Goal: Task Accomplishment & Management: Use online tool/utility

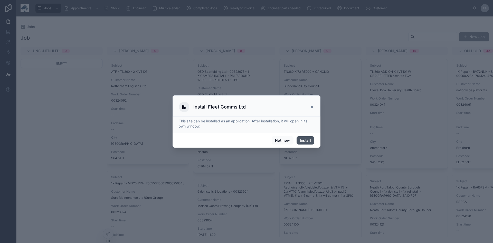
click at [305, 141] on button "Install" at bounding box center [306, 140] width 18 height 8
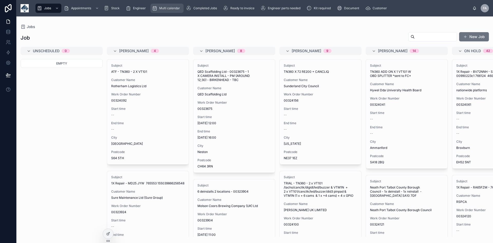
click at [176, 8] on span "Multi calendar" at bounding box center [169, 8] width 21 height 4
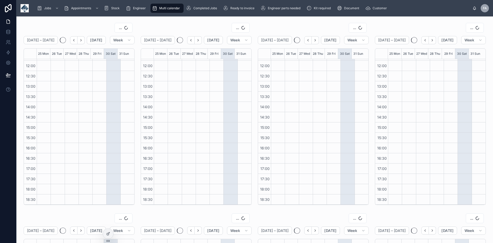
scroll to position [101, 0]
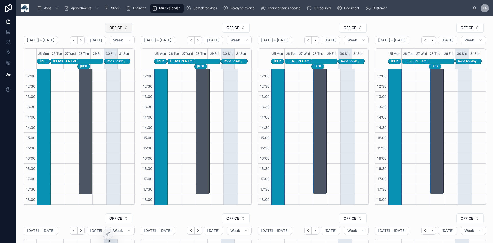
click at [126, 29] on button "OFFICE" at bounding box center [119, 28] width 28 height 10
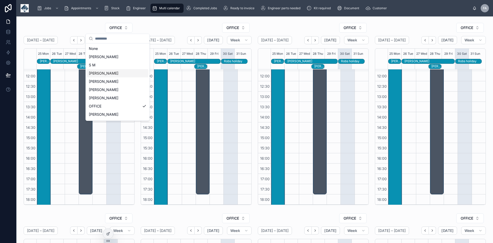
click at [108, 75] on span "KEITH DENT" at bounding box center [104, 73] width 30 height 5
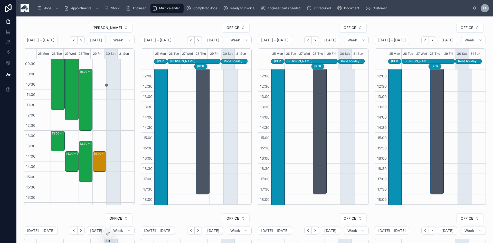
scroll to position [50, 0]
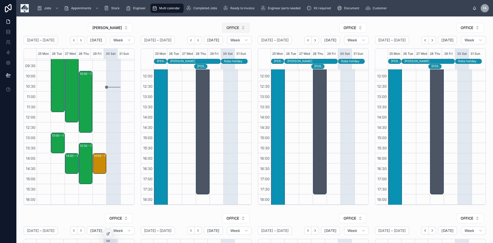
click at [243, 28] on button "OFFICE" at bounding box center [236, 28] width 28 height 10
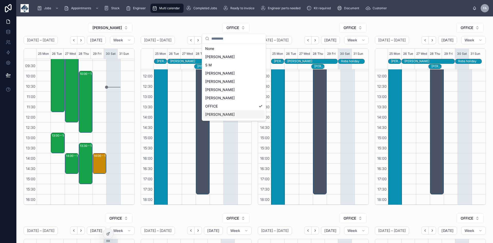
click at [232, 115] on div "RYAN DENTON" at bounding box center [234, 114] width 62 height 8
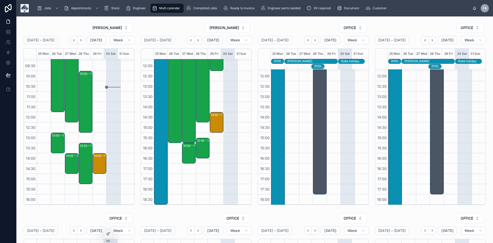
scroll to position [76, 0]
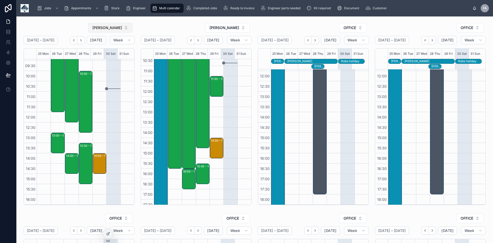
click at [127, 28] on button "KEITH DENT" at bounding box center [110, 28] width 44 height 10
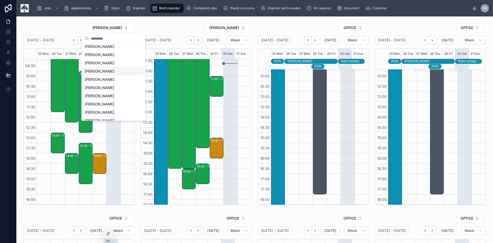
scroll to position [87, 0]
click at [87, 94] on span "ROB T" at bounding box center [100, 92] width 30 height 5
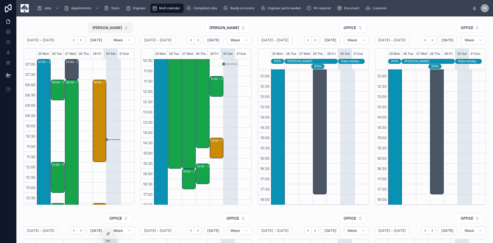
click at [125, 28] on button "ROB T" at bounding box center [110, 28] width 44 height 10
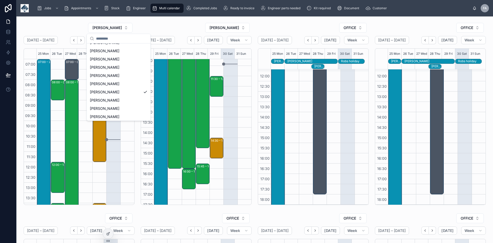
scroll to position [95, 0]
click at [111, 103] on span "NICK WATSON" at bounding box center [105, 101] width 30 height 5
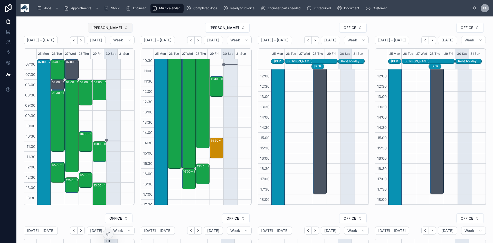
click at [123, 29] on button "NICK WATSON" at bounding box center [110, 28] width 44 height 10
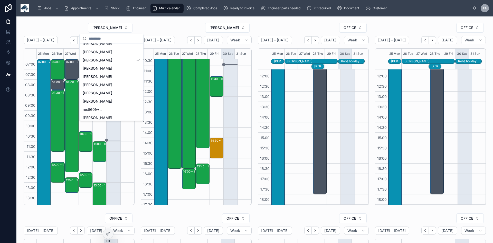
scroll to position [137, 0]
click at [89, 98] on div "DWAYNE ROMER" at bounding box center [112, 101] width 62 height 8
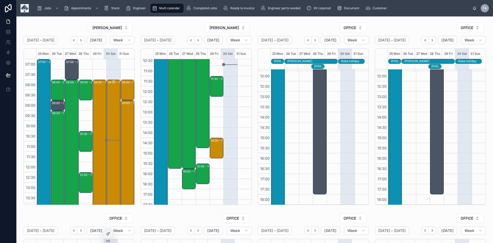
click at [109, 96] on div "08:00 – 17:00 Vetspeed Ltd - 00323022 - TN360 X 12 NETRADYNE CAMERAS - GL20 8SL" at bounding box center [114, 172] width 12 height 184
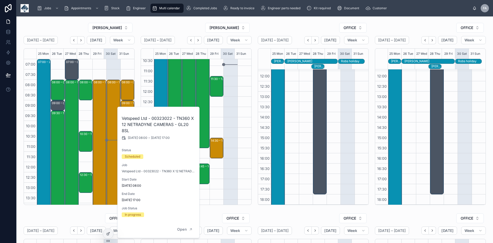
click at [176, 30] on div "RYAN DENTON" at bounding box center [196, 28] width 111 height 10
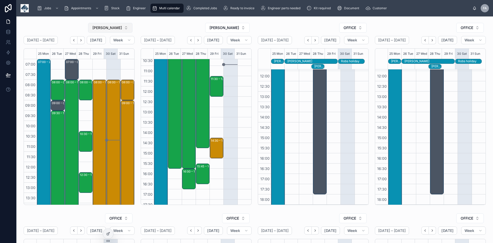
click at [125, 29] on button "DWAYNE ROMER" at bounding box center [110, 28] width 44 height 10
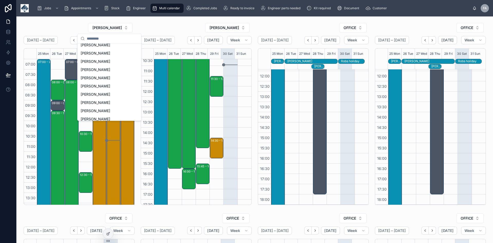
scroll to position [93, 0]
click at [106, 78] on span "RICHARD FORD" at bounding box center [96, 78] width 30 height 5
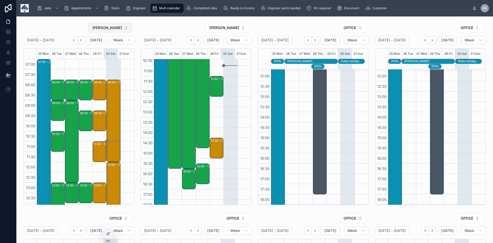
click at [125, 28] on button "RICHARD FORD" at bounding box center [110, 28] width 44 height 10
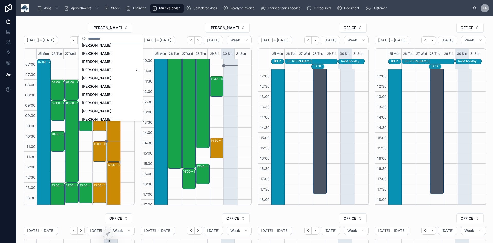
scroll to position [105, 0]
click at [114, 100] on div "SAM CAMPBELL" at bounding box center [111, 99] width 62 height 8
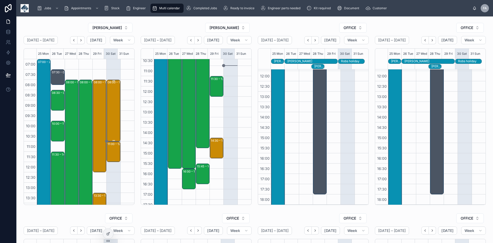
click at [110, 101] on div "08:00 – 11:00 Robert Walker (Haulage) Ltd - 00323809 - 3 X SERVICE CALLS - 8AM …" at bounding box center [114, 110] width 12 height 61
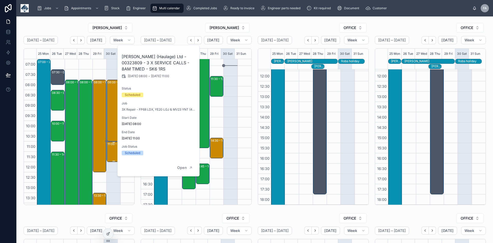
click at [108, 151] on div "11:00 – 12:00 Robert Walker (Haulage) Ltd - 00323810 - 1 X SERVICE CALL - AM - …" at bounding box center [114, 152] width 12 height 20
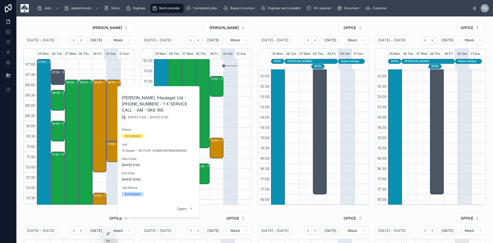
click at [111, 66] on div "08:00 – 11:00 Robert Walker (Haulage) Ltd - 00323809 - 3 X SERVICE CALLS - 8AM …" at bounding box center [113, 182] width 14 height 247
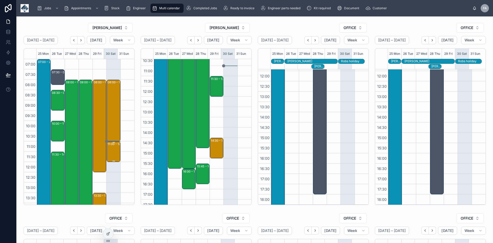
click at [111, 153] on div "11:00 – 12:00 Robert Walker (Haulage) Ltd - 00323810 - 1 X SERVICE CALL - AM - …" at bounding box center [114, 152] width 12 height 20
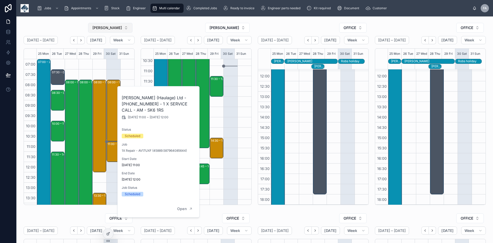
click at [125, 27] on button "SAM CAMPBELL" at bounding box center [110, 28] width 44 height 10
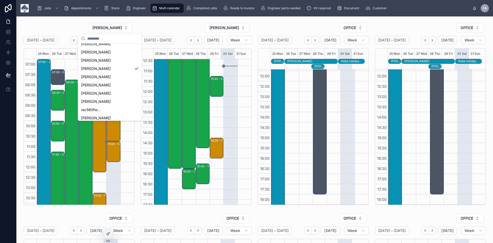
scroll to position [139, 0]
click at [94, 115] on span "TREVOR BARRON" at bounding box center [96, 115] width 30 height 5
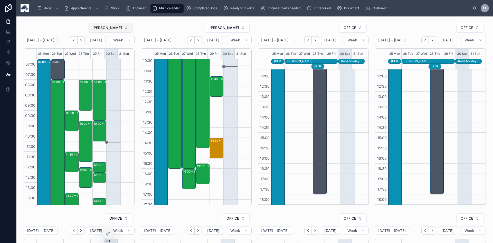
click at [126, 27] on button "TREVOR BARRON" at bounding box center [110, 28] width 44 height 10
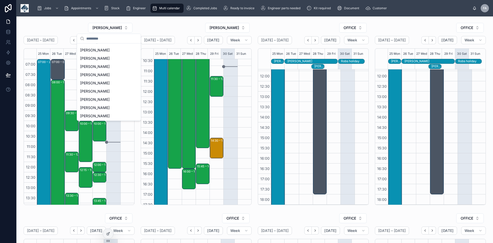
scroll to position [106, 0]
click at [99, 100] on span "SAM CAMPBELL" at bounding box center [95, 98] width 30 height 5
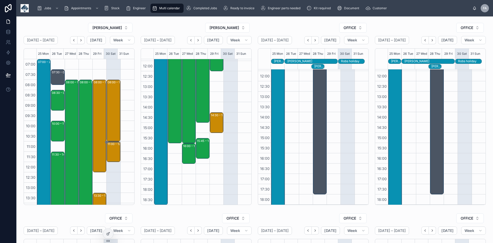
scroll to position [101, 0]
